Goal: Information Seeking & Learning: Understand process/instructions

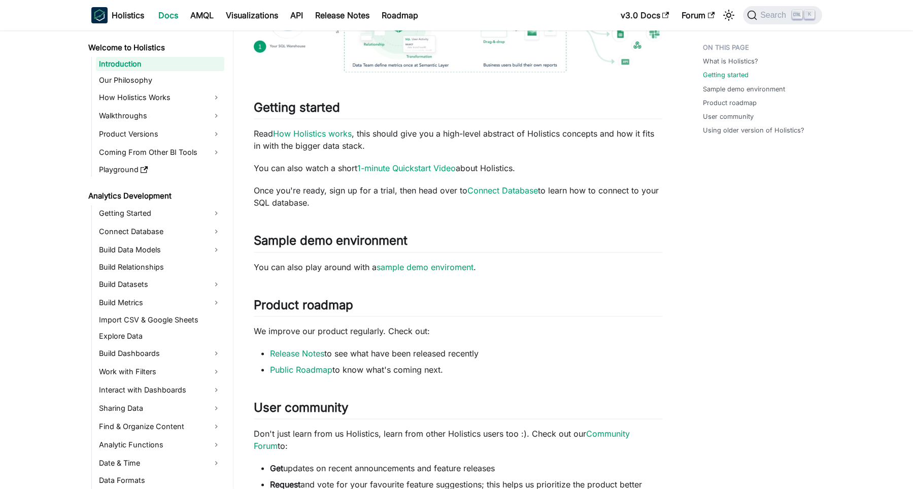
scroll to position [350, 0]
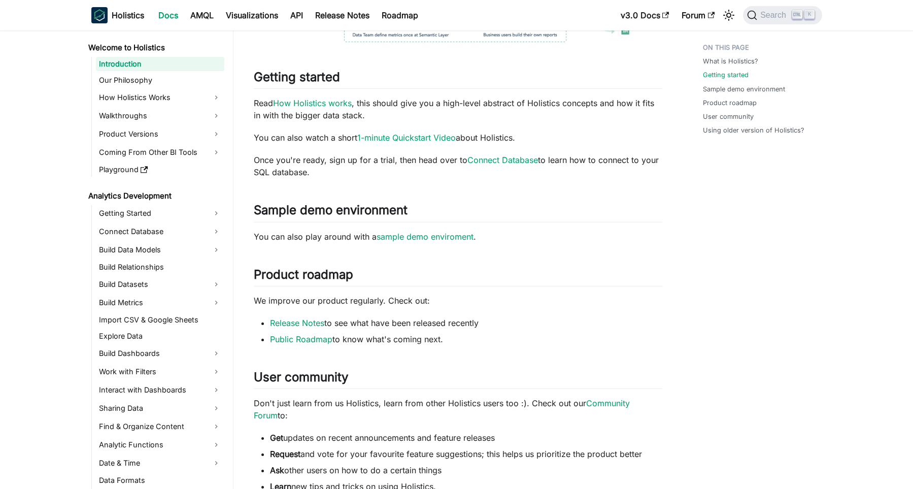
drag, startPoint x: 246, startPoint y: 98, endPoint x: 322, endPoint y: 176, distance: 109.1
click at [322, 176] on article "Welcome to Holistics Introduction On this page Holistics Docs Learn how to use …" at bounding box center [458, 147] width 425 height 919
click at [342, 184] on div "Holistics Docs Learn how to use Holistics to allow everyone in your organizatio…" at bounding box center [458, 158] width 409 height 897
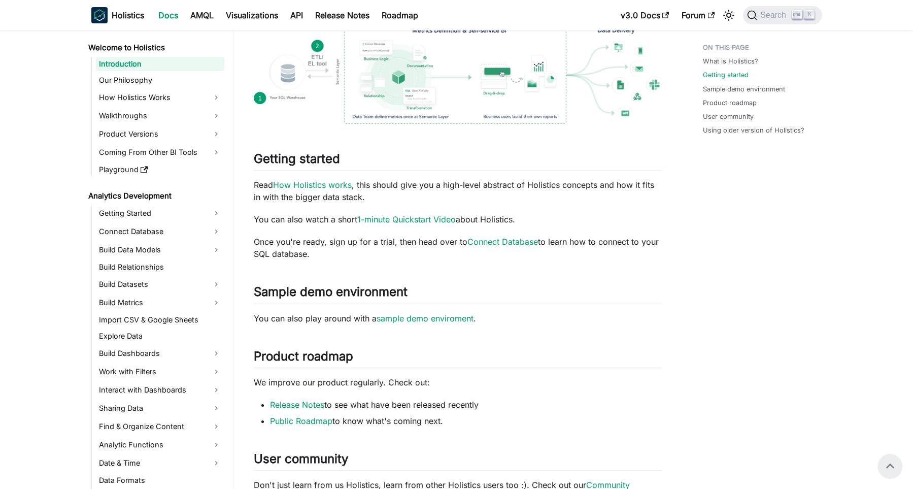
scroll to position [140, 0]
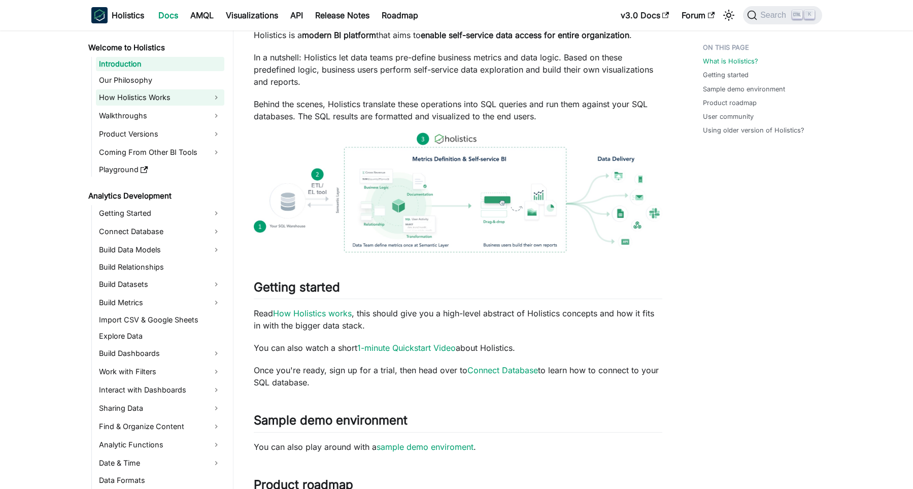
drag, startPoint x: 163, startPoint y: 97, endPoint x: 169, endPoint y: 98, distance: 5.6
click at [163, 98] on link "How Holistics Works" at bounding box center [160, 97] width 128 height 16
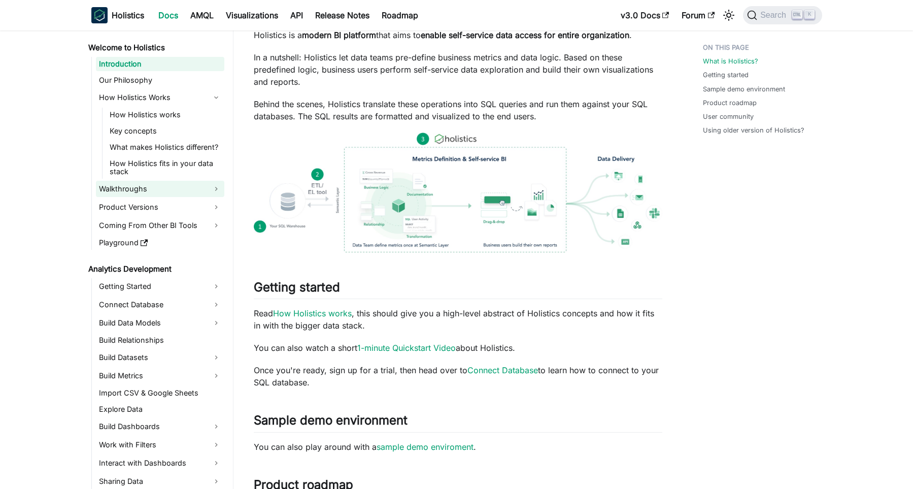
click at [190, 196] on link "Walkthroughs" at bounding box center [160, 189] width 128 height 16
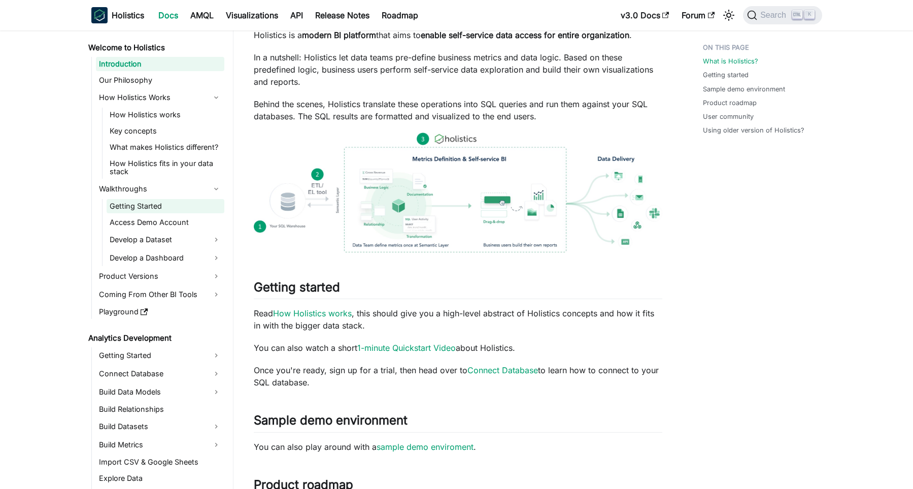
click at [190, 208] on link "Getting Started" at bounding box center [166, 206] width 118 height 14
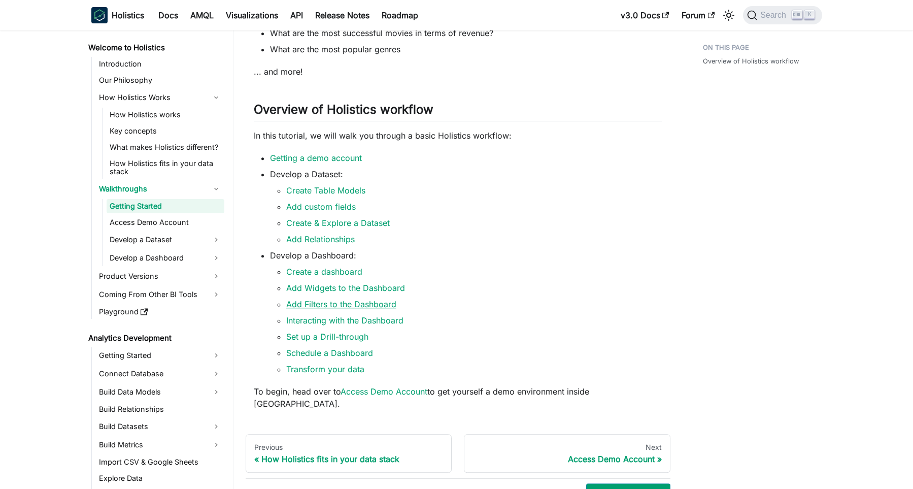
scroll to position [206, 0]
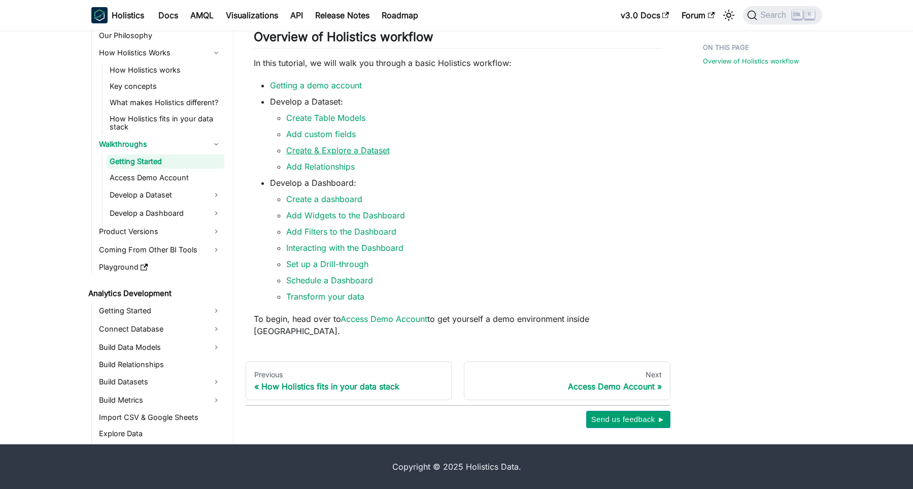
click at [340, 155] on link "Create & Explore a Dataset" at bounding box center [338, 150] width 104 height 10
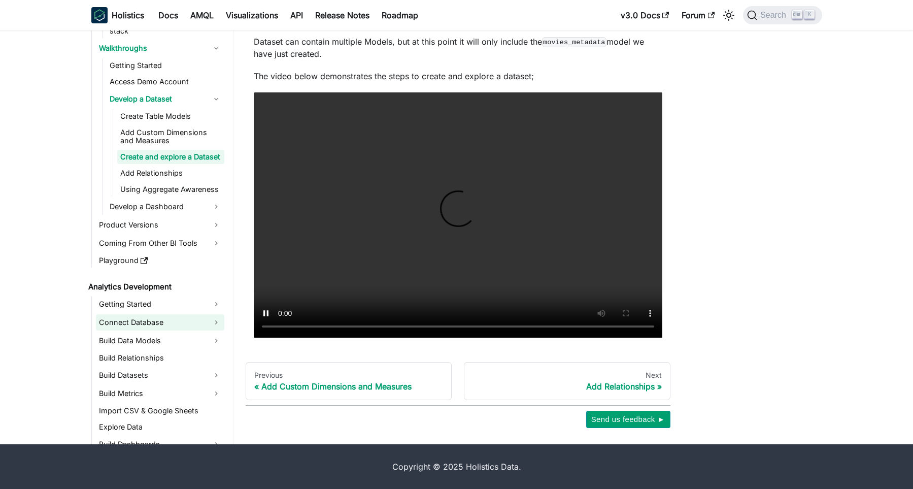
scroll to position [122, 0]
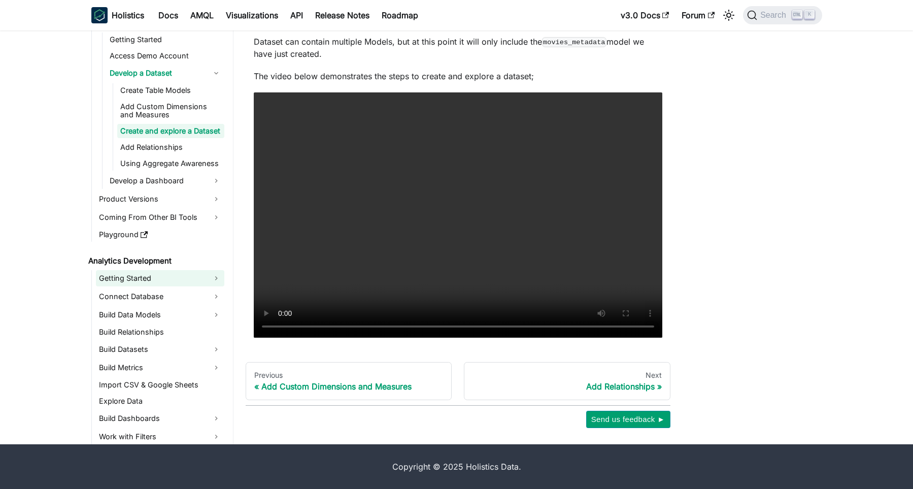
click at [221, 277] on link "Getting Started" at bounding box center [160, 278] width 128 height 16
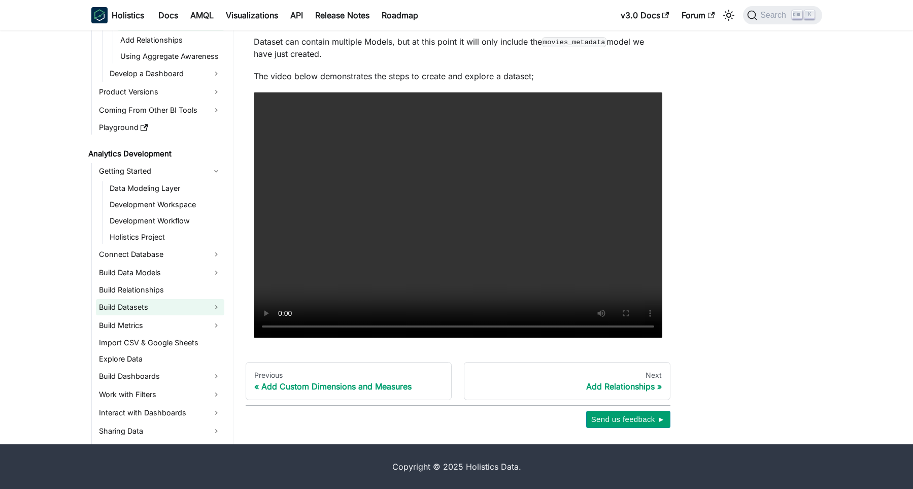
scroll to position [244, 0]
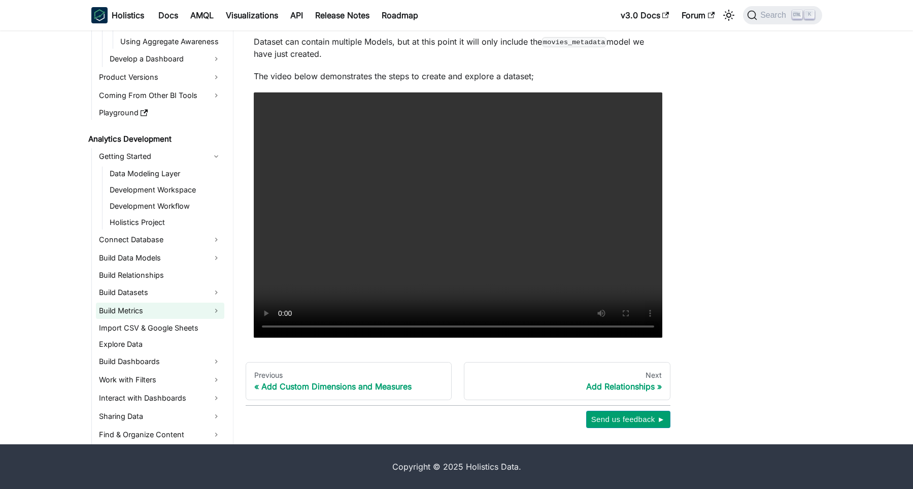
click at [176, 308] on link "Build Metrics" at bounding box center [160, 311] width 128 height 16
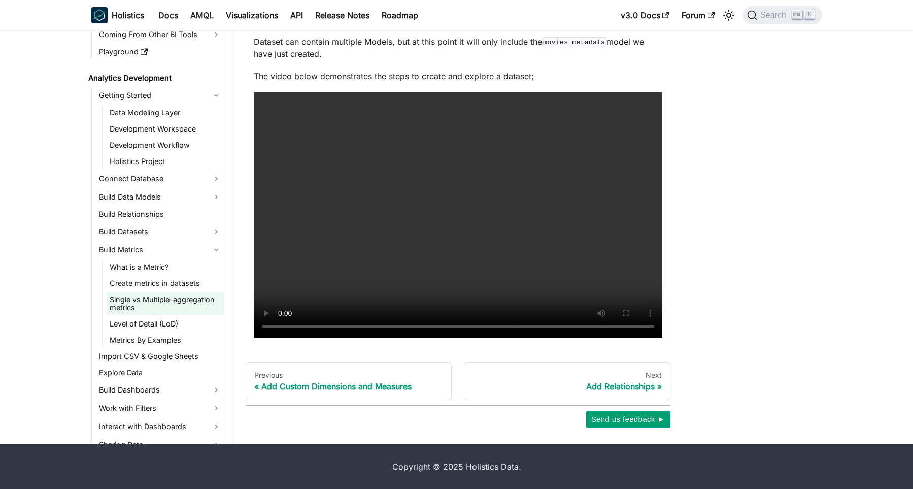
scroll to position [365, 0]
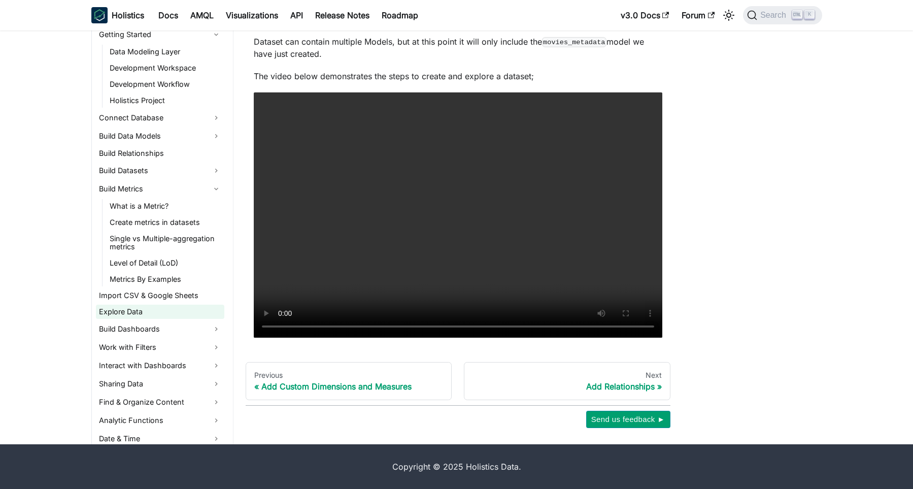
click at [178, 314] on link "Explore Data" at bounding box center [160, 312] width 128 height 14
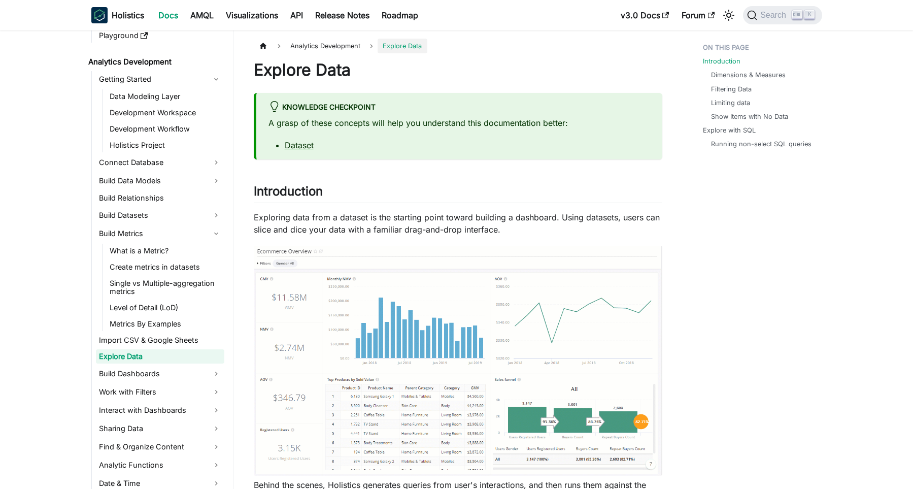
scroll to position [70, 0]
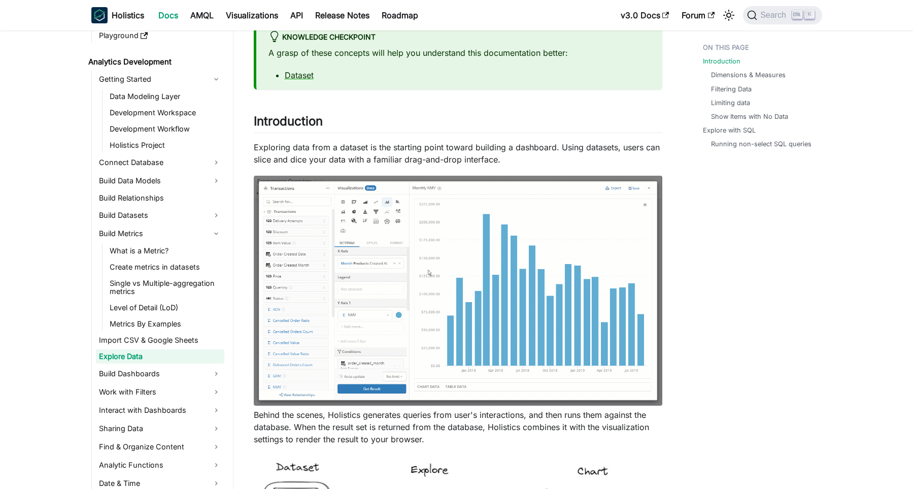
click at [524, 250] on img at bounding box center [458, 291] width 409 height 230
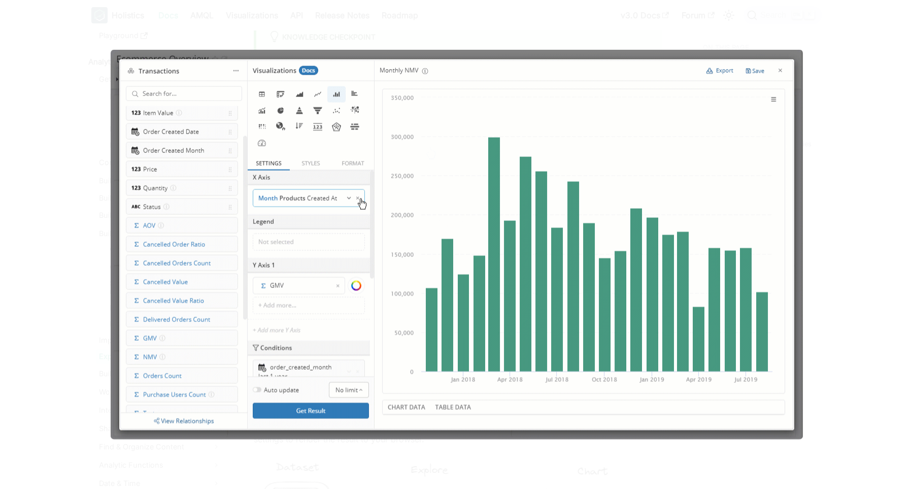
click at [547, 174] on img at bounding box center [457, 245] width 692 height 390
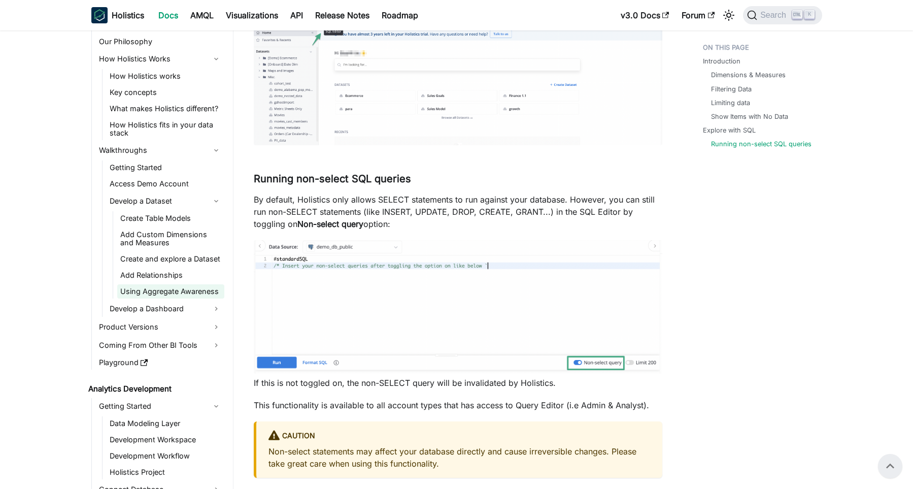
scroll to position [61, 0]
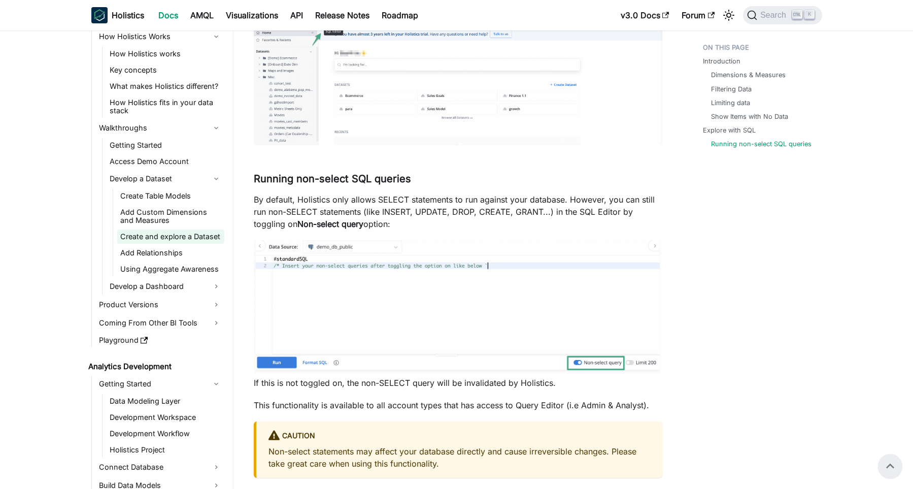
click at [185, 239] on link "Create and explore a Dataset" at bounding box center [170, 236] width 107 height 14
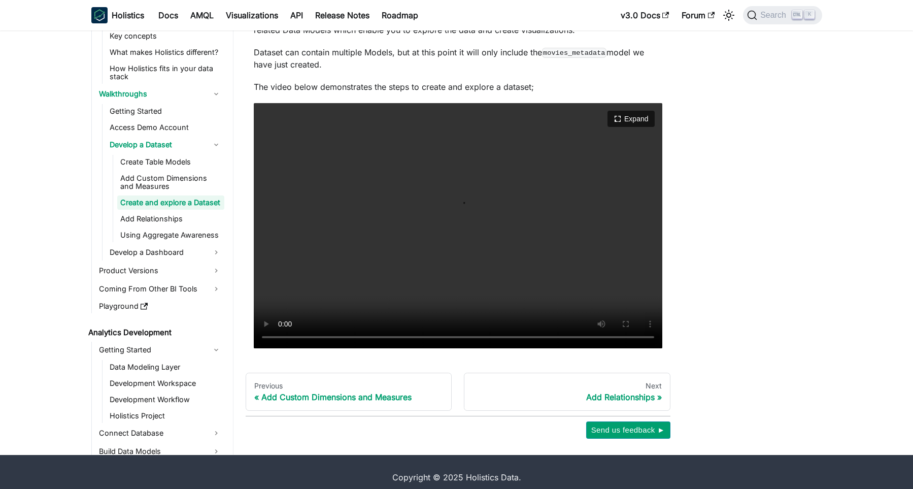
scroll to position [166, 0]
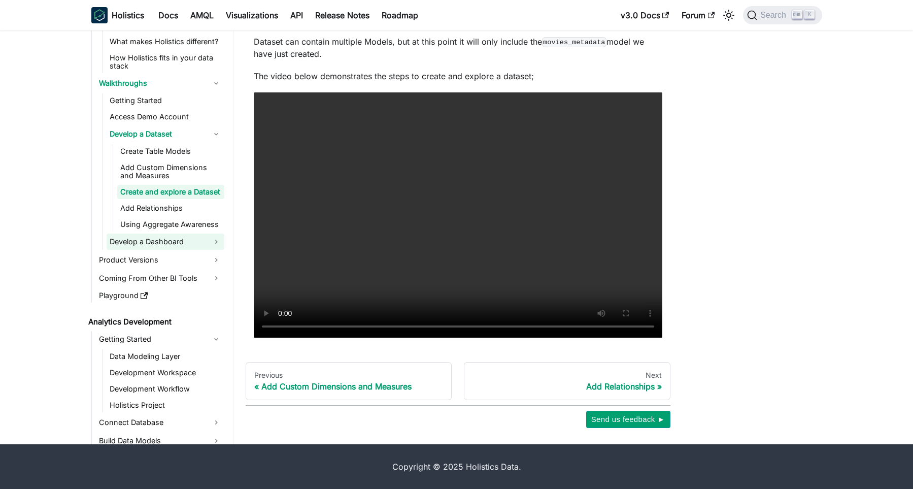
click at [223, 245] on link "Develop a Dashboard" at bounding box center [166, 242] width 118 height 16
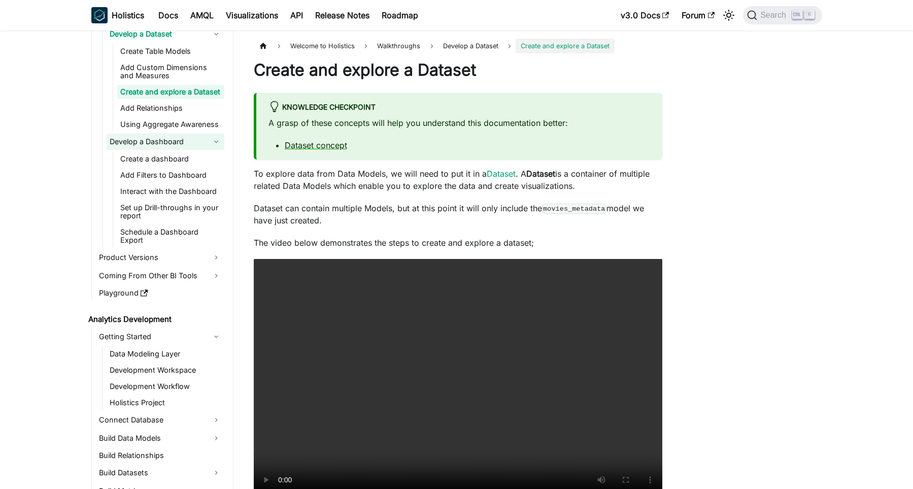
scroll to position [244, 0]
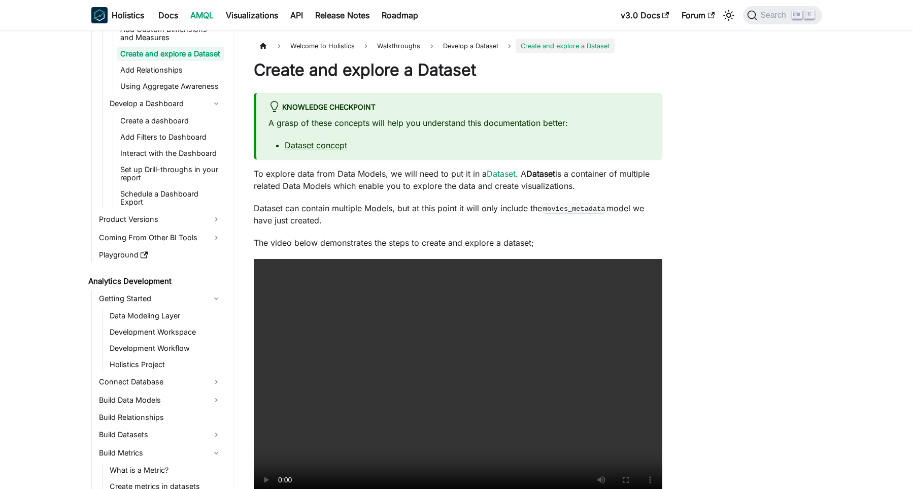
click at [207, 15] on link "AMQL" at bounding box center [202, 15] width 36 height 16
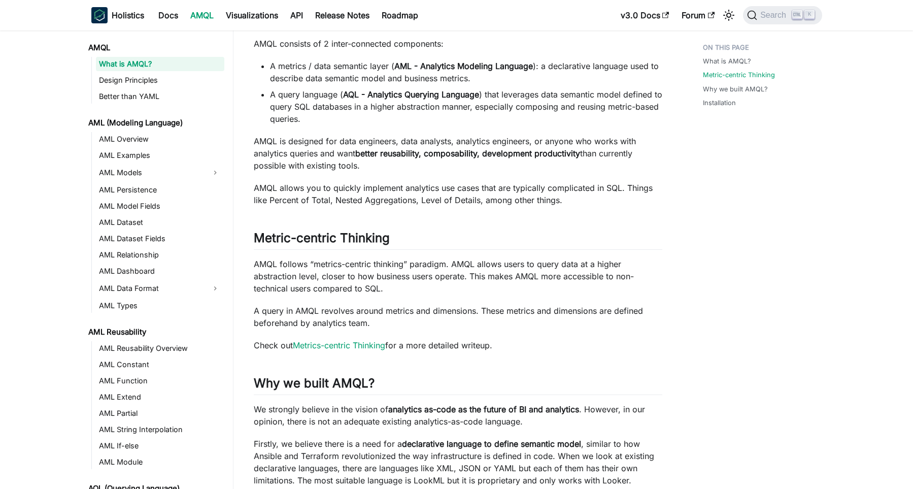
scroll to position [420, 0]
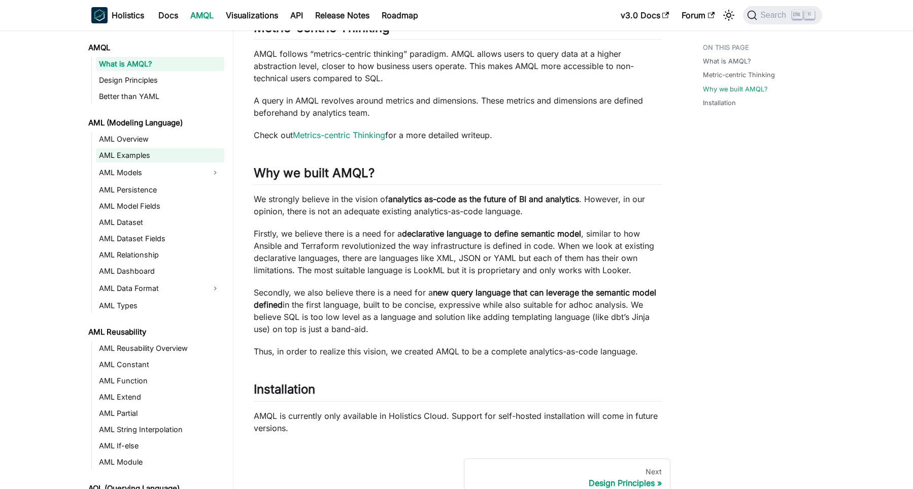
click at [143, 157] on link "AML Examples" at bounding box center [160, 155] width 128 height 14
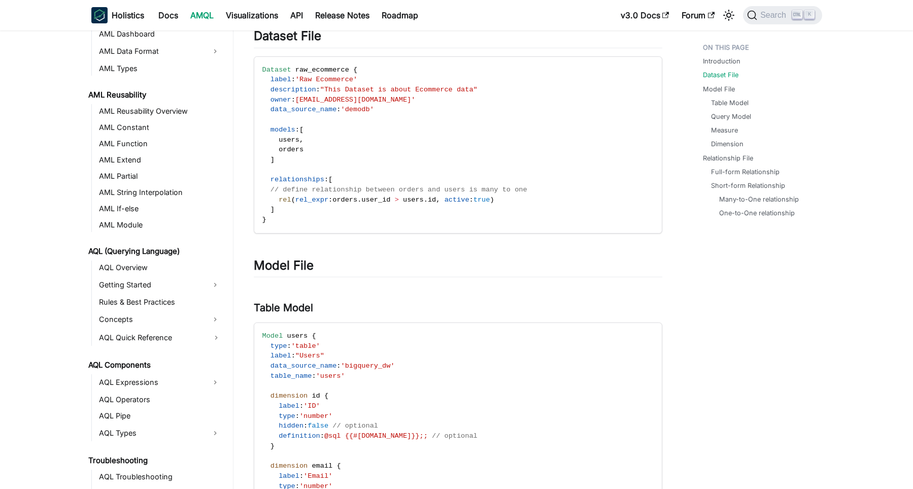
scroll to position [218, 0]
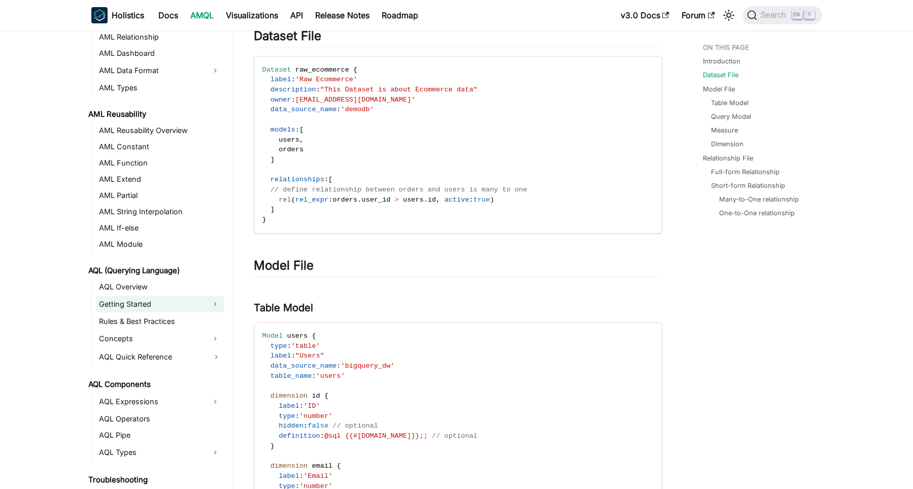
click at [185, 303] on link "Getting Started" at bounding box center [151, 304] width 110 height 16
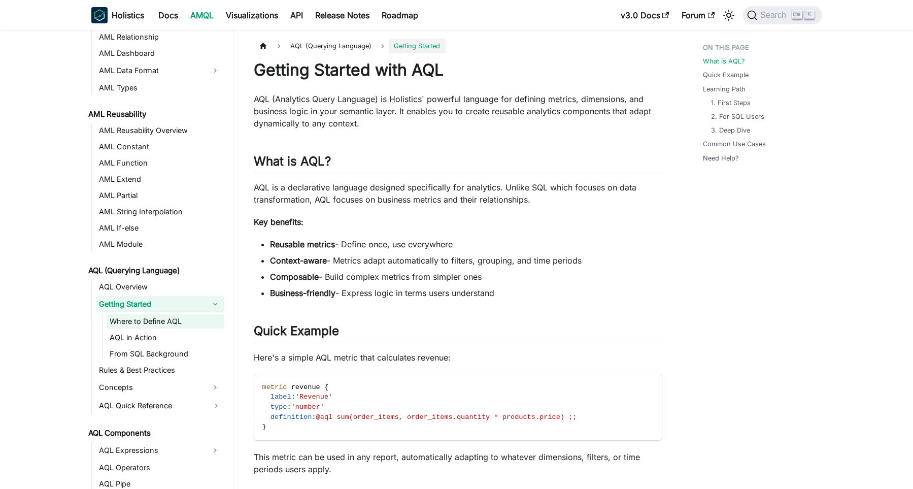
click at [187, 319] on link "Where to Define AQL" at bounding box center [166, 321] width 118 height 14
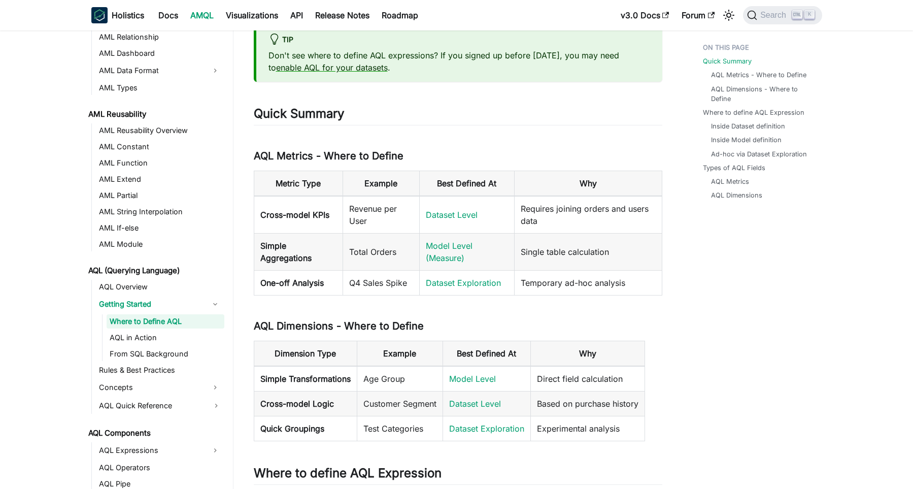
scroll to position [70, 0]
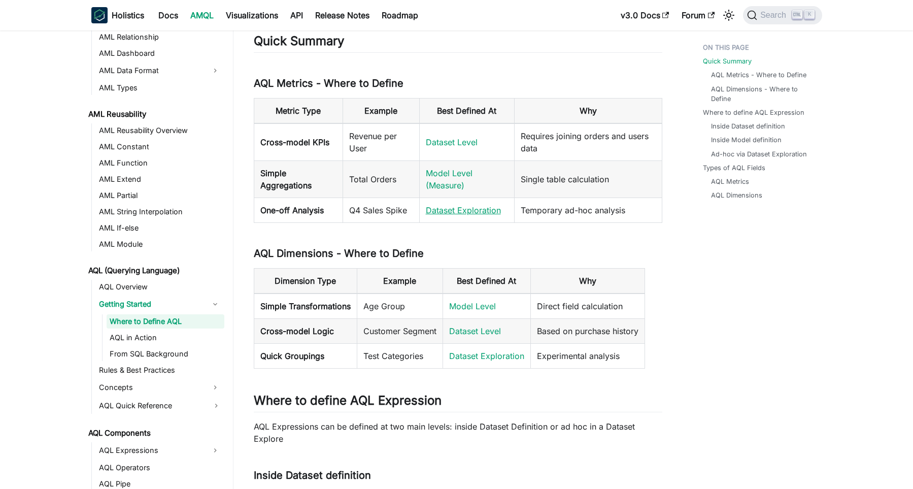
click at [451, 209] on link "Dataset Exploration" at bounding box center [463, 210] width 75 height 10
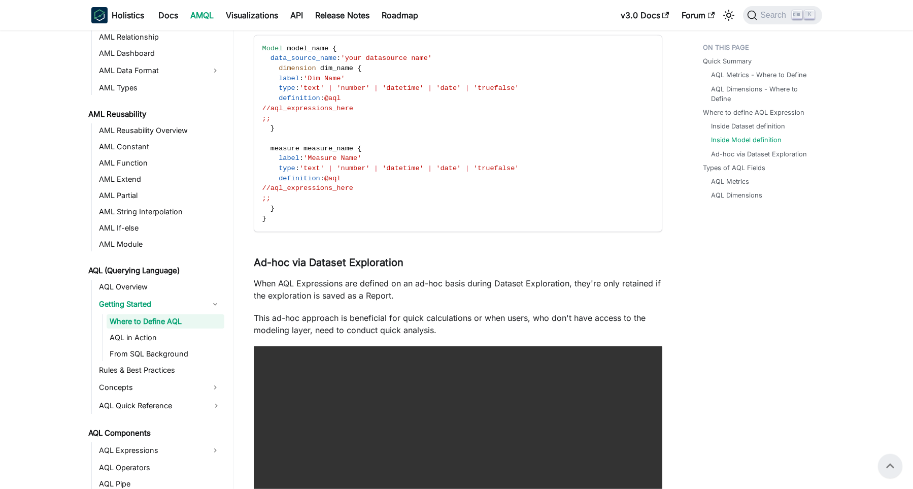
scroll to position [1170, 0]
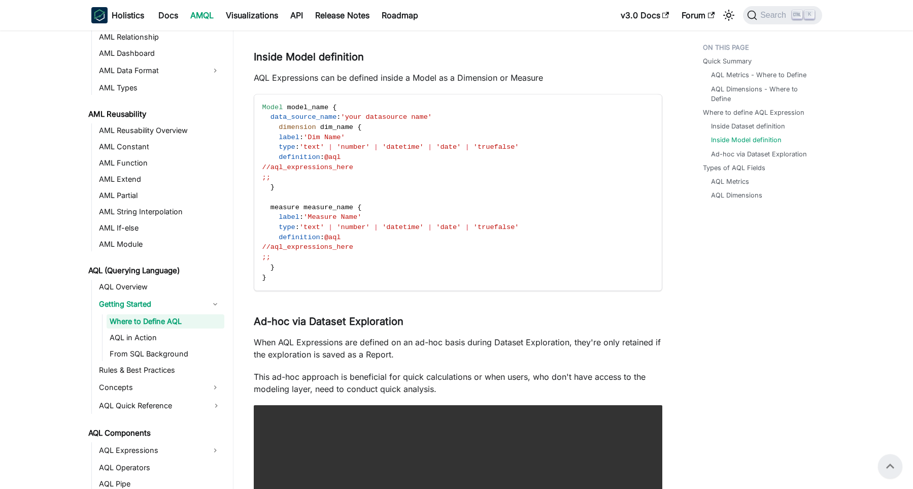
drag, startPoint x: 687, startPoint y: 284, endPoint x: 676, endPoint y: 224, distance: 61.4
click at [687, 284] on div "Quick Summary AQL Metrics - Where to Define AQL Dimensions - Where to Define Wh…" at bounding box center [758, 407] width 150 height 3076
click at [690, 288] on div "Quick Summary AQL Metrics - Where to Define AQL Dimensions - Where to Define Wh…" at bounding box center [758, 407] width 150 height 3076
click at [723, 288] on div "Quick Summary AQL Metrics - Where to Define AQL Dimensions - Where to Define Wh…" at bounding box center [758, 407] width 150 height 3076
click at [725, 258] on div "Quick Summary AQL Metrics - Where to Define AQL Dimensions - Where to Define Wh…" at bounding box center [758, 407] width 150 height 3076
